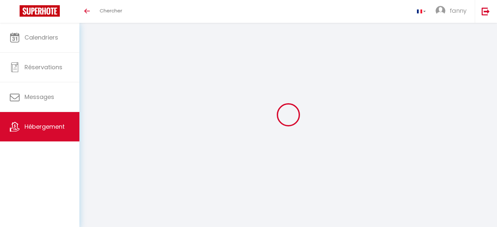
select select "3"
select select "2"
select select "1"
select select "28"
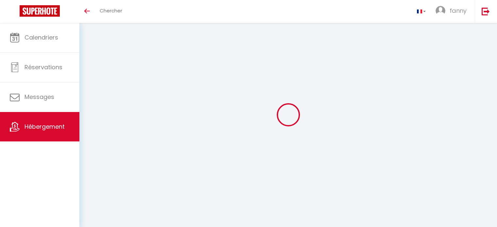
type input "Le refuge"
type input "[PERSON_NAME]"
type input "FOUGEROUSSE"
type input "Chemin du Col - [GEOGRAPHIC_DATA]"
type input "73450"
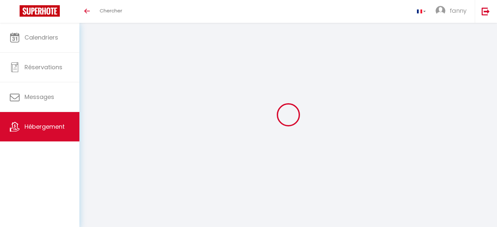
type input "Valloire"
select select "14"
select select "5"
select select "4"
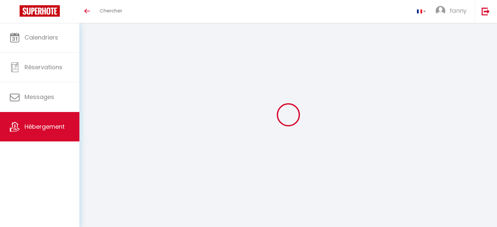
type input "160"
type input "20"
type input "410"
type input "1.82"
type input "1000"
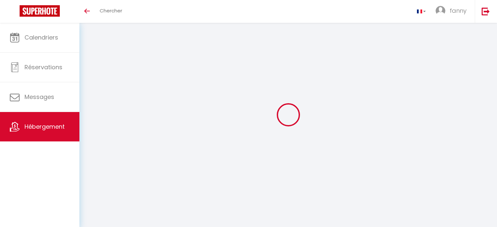
select select
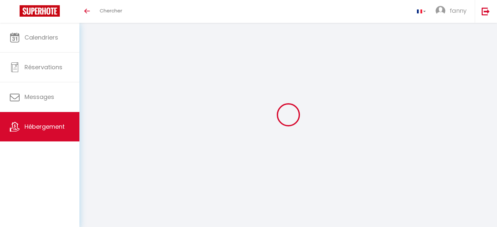
type input "Chemin du Col - [GEOGRAPHIC_DATA]"
type input "73450"
type input "Valloire"
type input "[EMAIL_ADDRESS][DOMAIN_NAME]"
select select
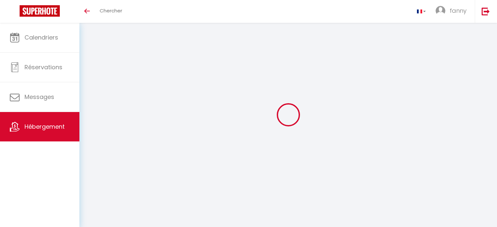
checkbox input "false"
select select
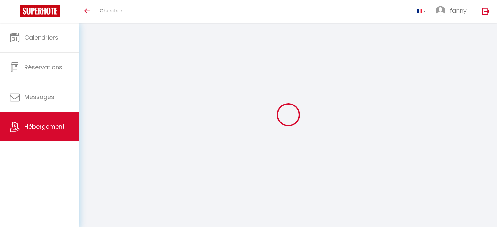
select select
type input "0"
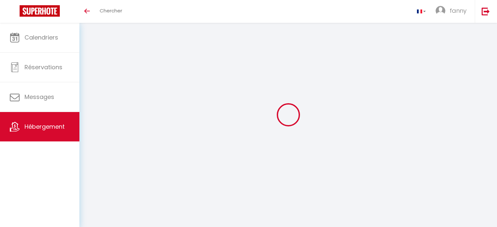
select select
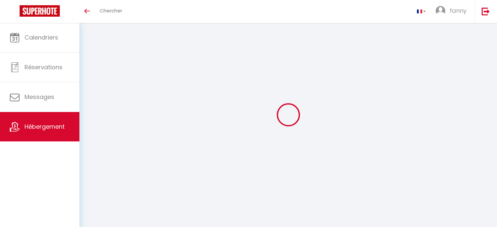
select select
checkbox input "false"
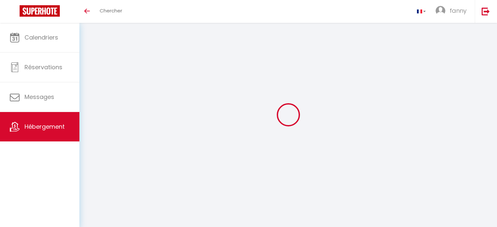
select select
checkbox input "false"
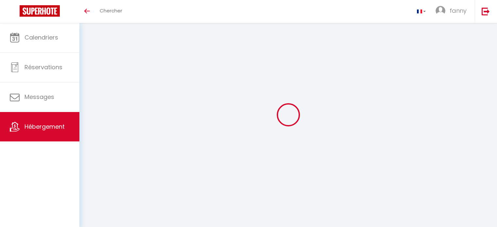
select select
checkbox input "false"
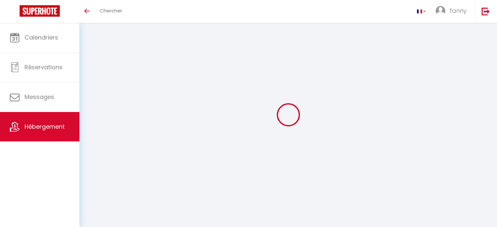
select select "17:00"
select select "00:00"
select select "10:00"
select select "30"
select select "120"
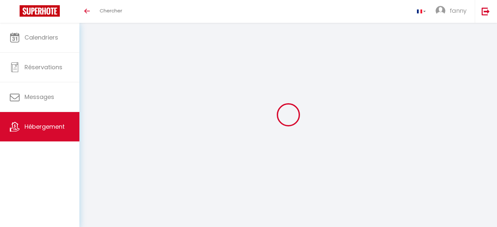
select select
checkbox input "false"
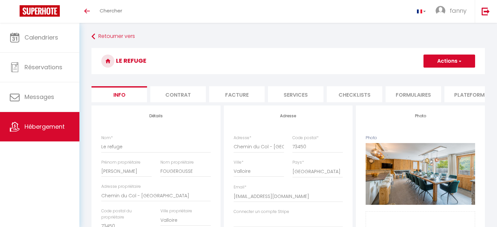
select select
checkbox input "false"
